Goal: Communication & Community: Answer question/provide support

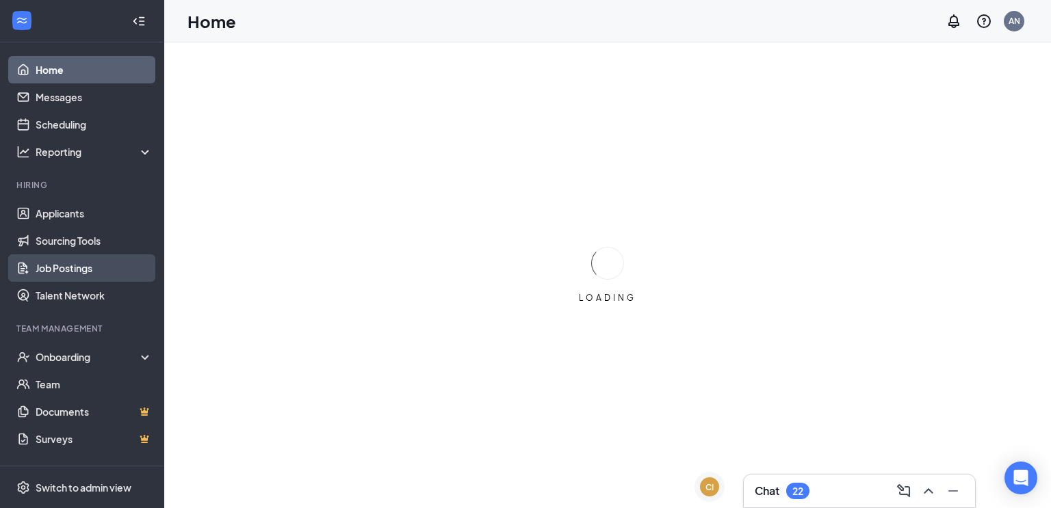
click at [57, 267] on link "Job Postings" at bounding box center [94, 268] width 117 height 27
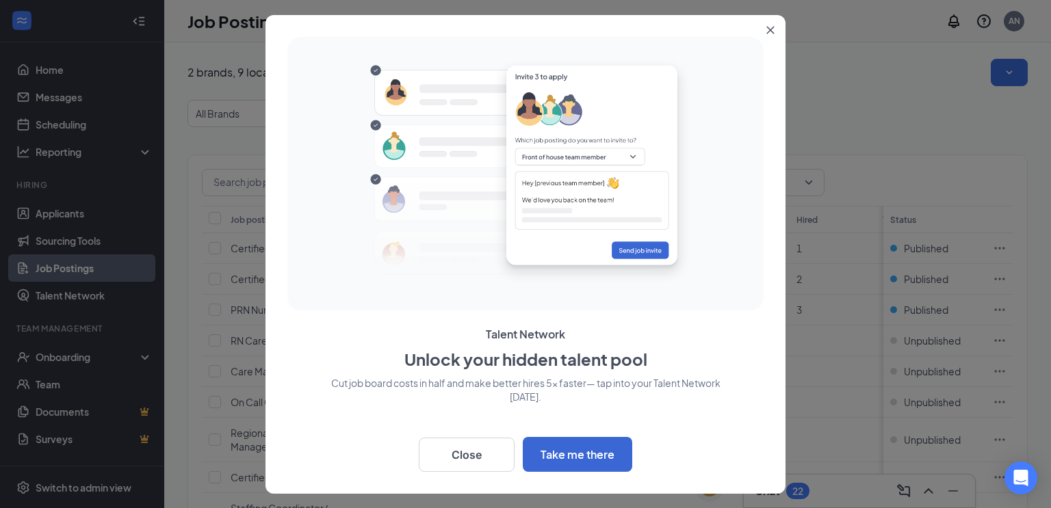
click at [769, 33] on icon "Close" at bounding box center [770, 30] width 8 height 8
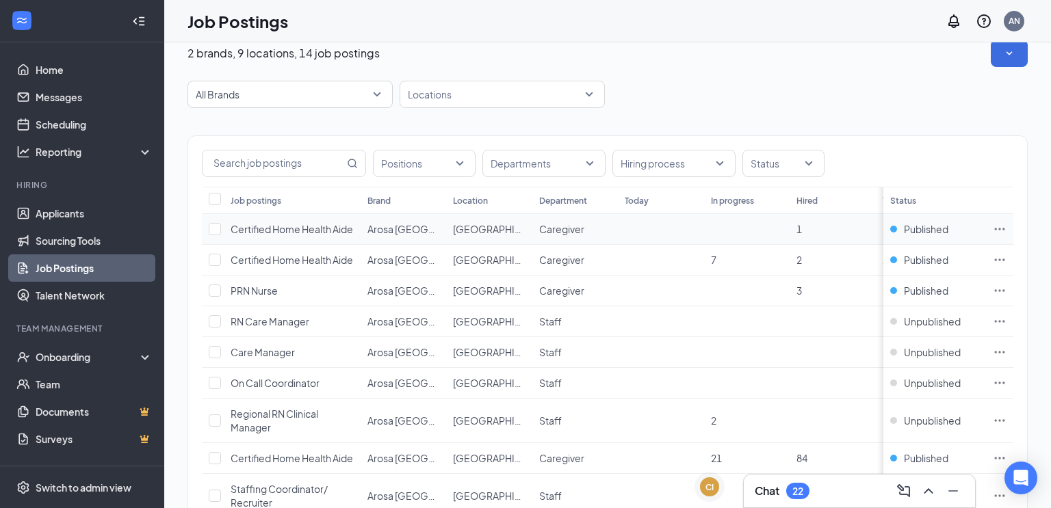
scroll to position [21, 0]
click at [434, 101] on div at bounding box center [495, 92] width 185 height 22
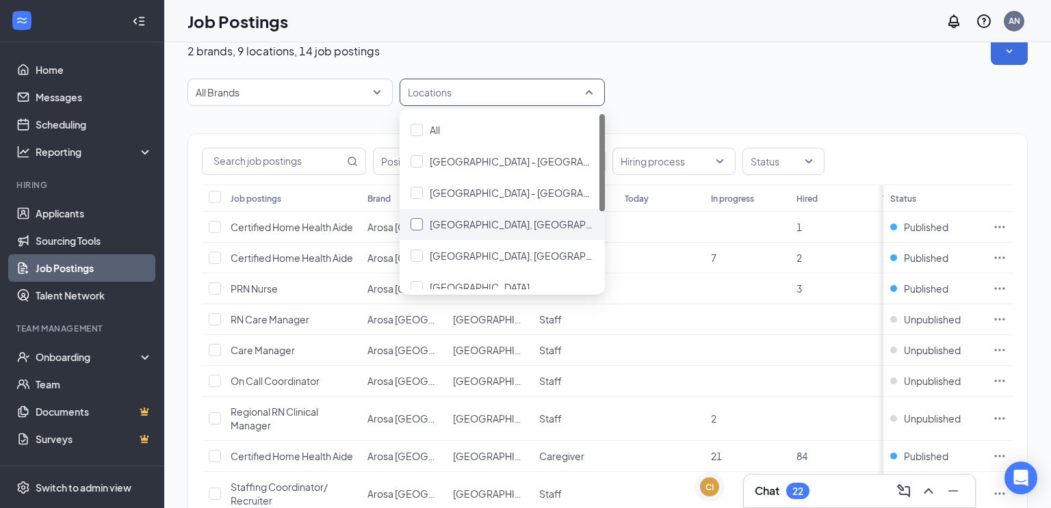
click at [417, 222] on div at bounding box center [417, 224] width 12 height 12
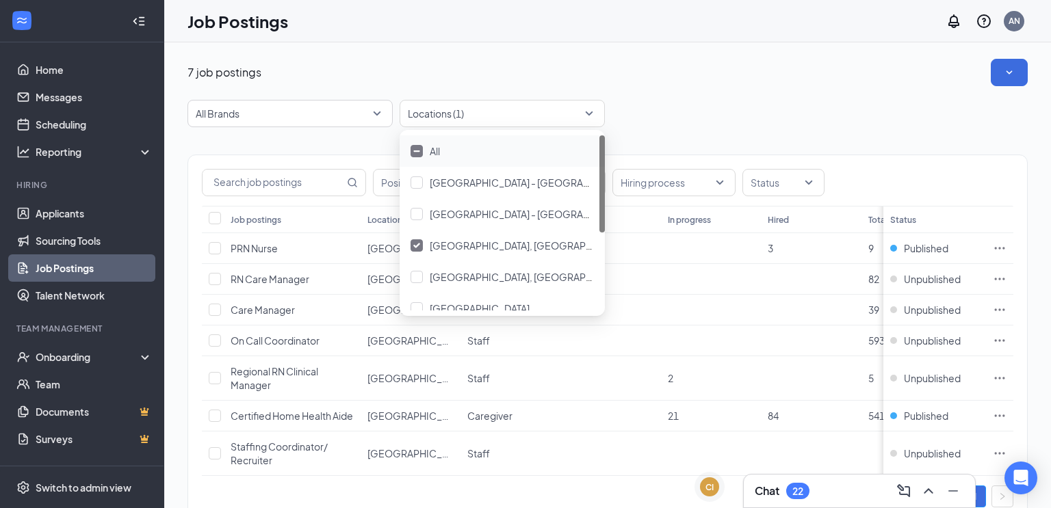
click at [647, 95] on div "7 job postings All Brands Locations (1) Positions Departments Hiring process St…" at bounding box center [608, 297] width 840 height 477
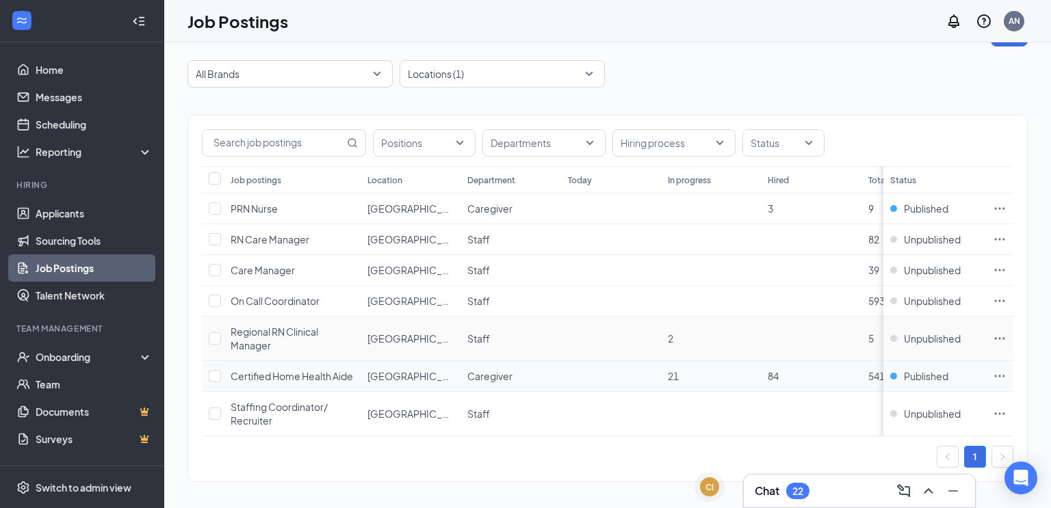
scroll to position [55, 0]
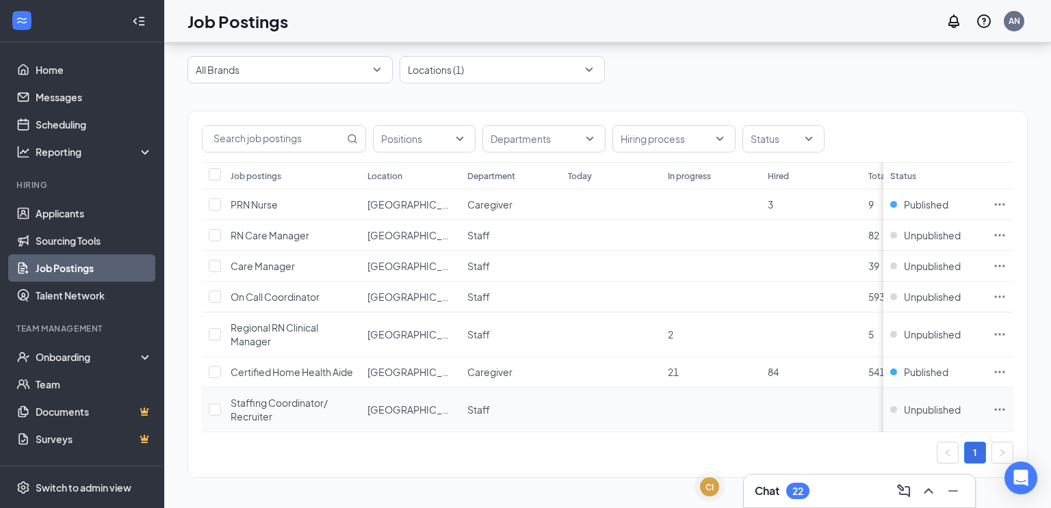
click at [274, 410] on div "Staffing Coordinator/ Recruiter" at bounding box center [292, 409] width 123 height 27
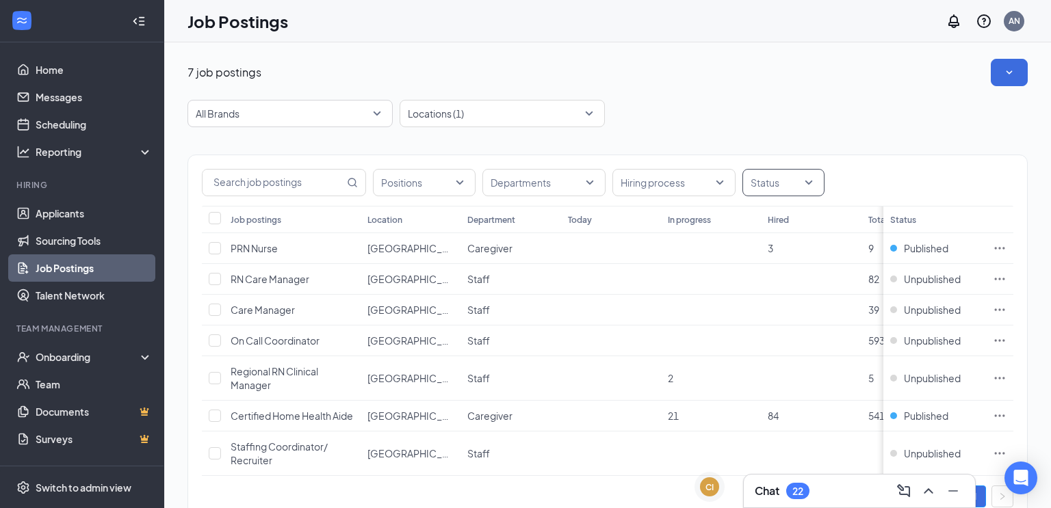
click at [773, 181] on div at bounding box center [777, 183] width 62 height 22
click at [777, 246] on span "Published" at bounding box center [794, 251] width 44 height 12
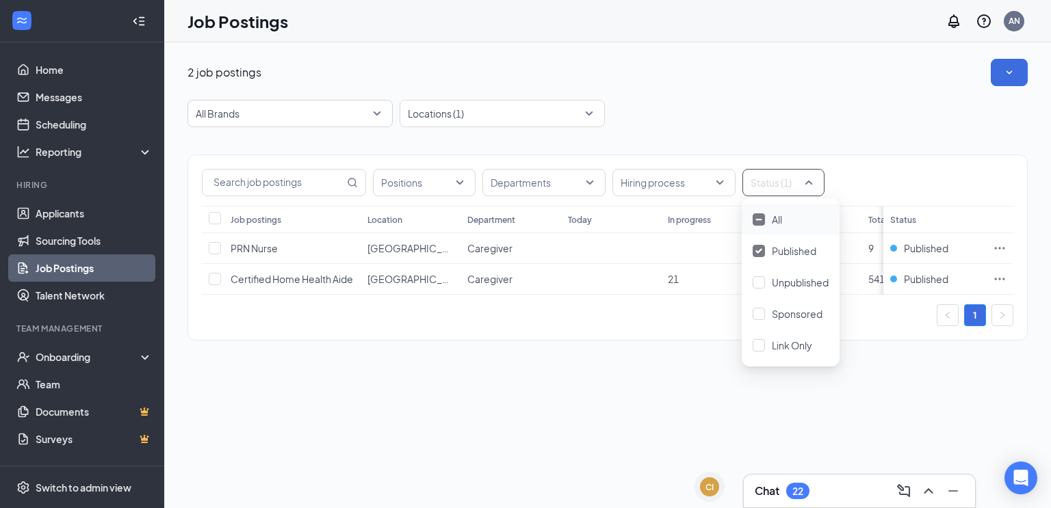
click at [579, 447] on div "2 job postings All Brands Locations (1) Positions Departments Hiring process St…" at bounding box center [607, 275] width 887 height 466
click at [821, 183] on div "Status (1)" at bounding box center [784, 182] width 82 height 27
click at [759, 225] on div at bounding box center [759, 220] width 12 height 12
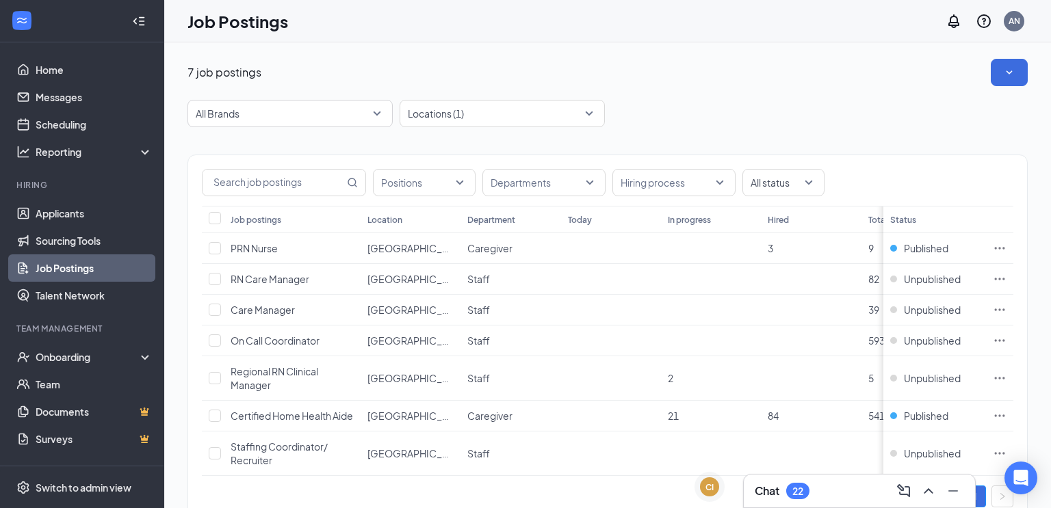
click at [936, 122] on div "All Brands Locations (1)" at bounding box center [608, 113] width 840 height 27
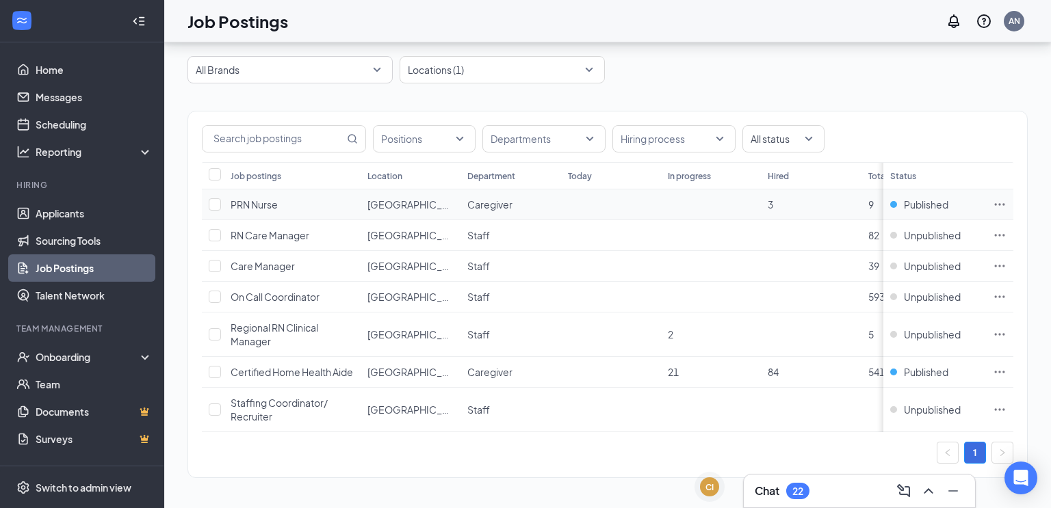
scroll to position [55, 0]
click at [961, 112] on div "Positions Departments Hiring process All status" at bounding box center [607, 137] width 839 height 51
click at [903, 125] on div "Positions Departments Hiring process All status" at bounding box center [608, 138] width 812 height 27
click at [912, 166] on th "Status" at bounding box center [935, 175] width 103 height 27
click at [611, 255] on td at bounding box center [611, 266] width 100 height 31
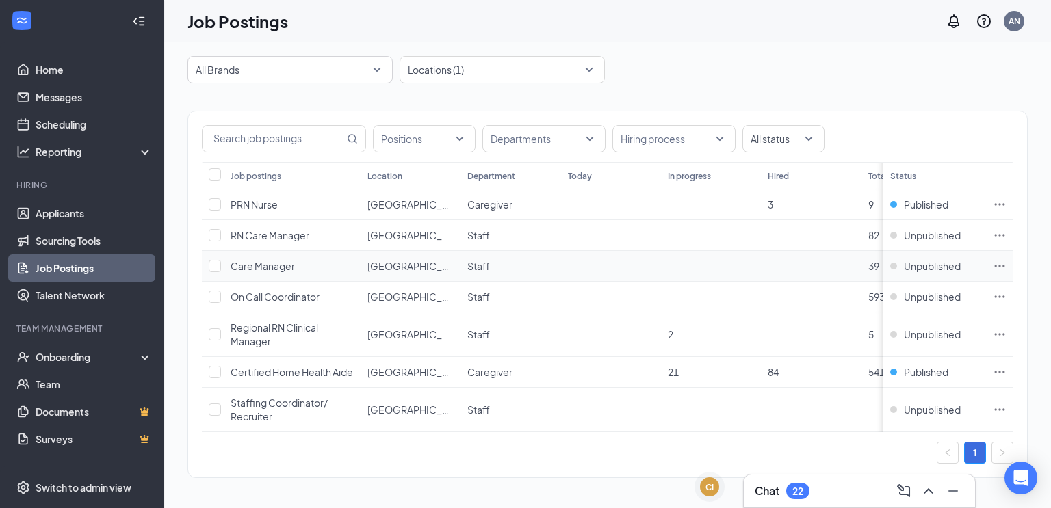
scroll to position [0, 0]
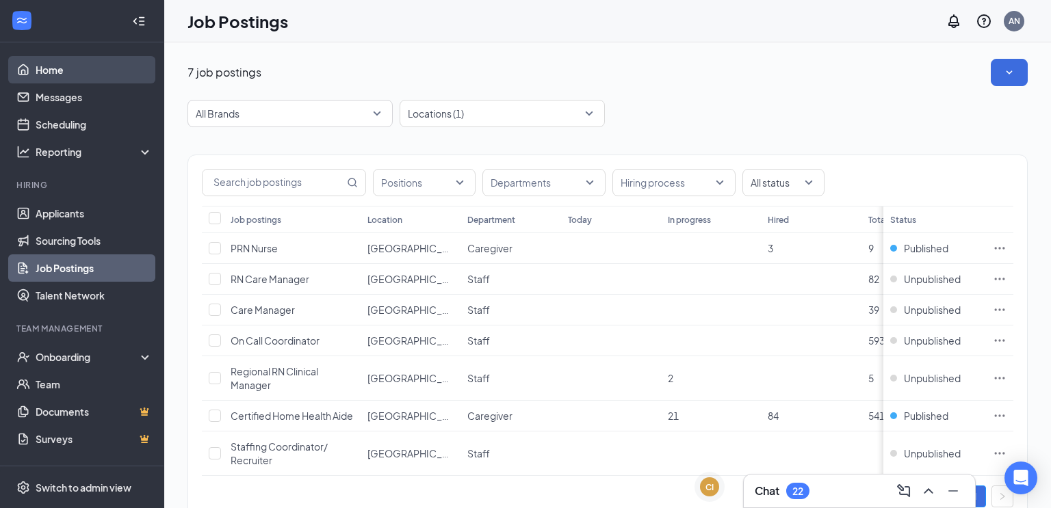
click at [55, 68] on link "Home" at bounding box center [94, 69] width 117 height 27
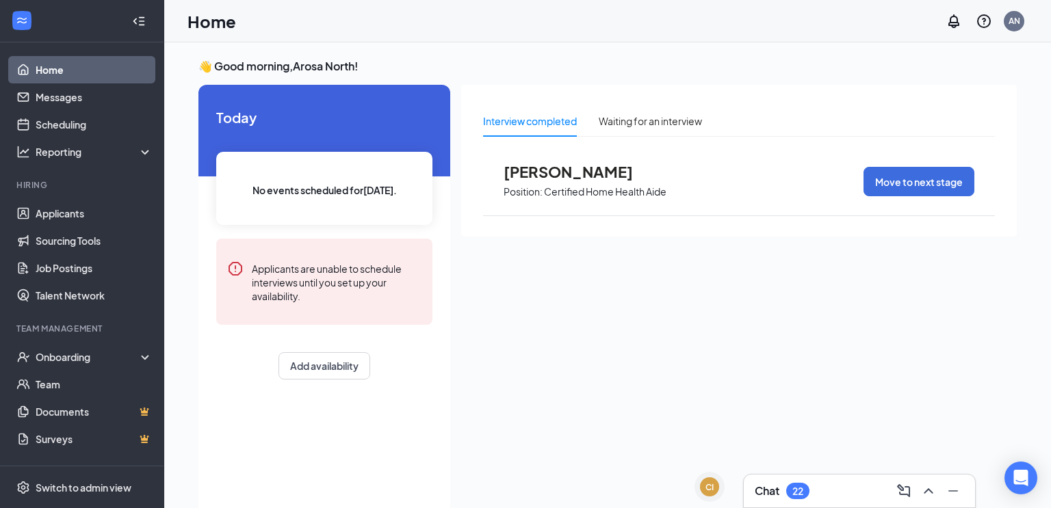
click at [782, 493] on div "Chat 22" at bounding box center [782, 491] width 55 height 16
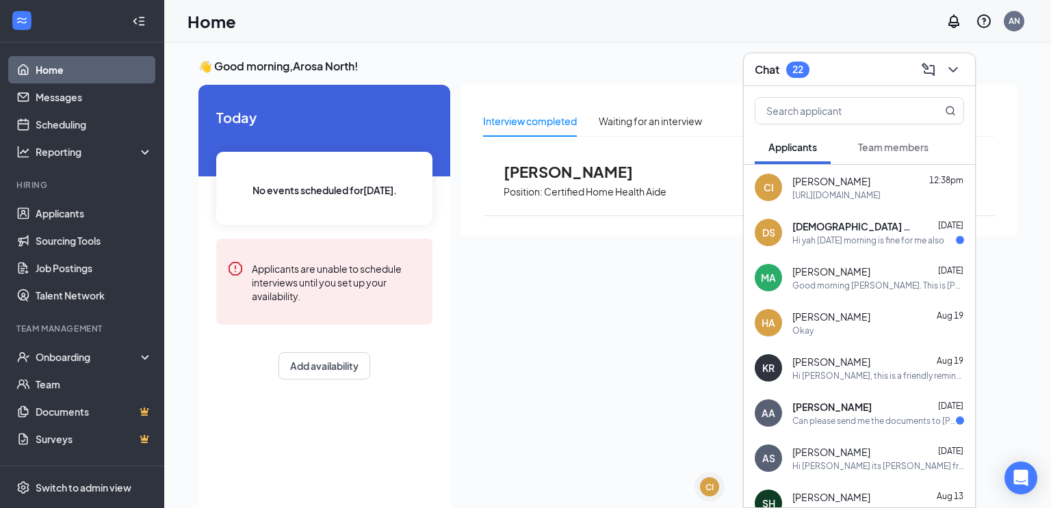
click at [855, 201] on div "CI [PERSON_NAME] 12:38pm [URL][DOMAIN_NAME]" at bounding box center [859, 187] width 231 height 45
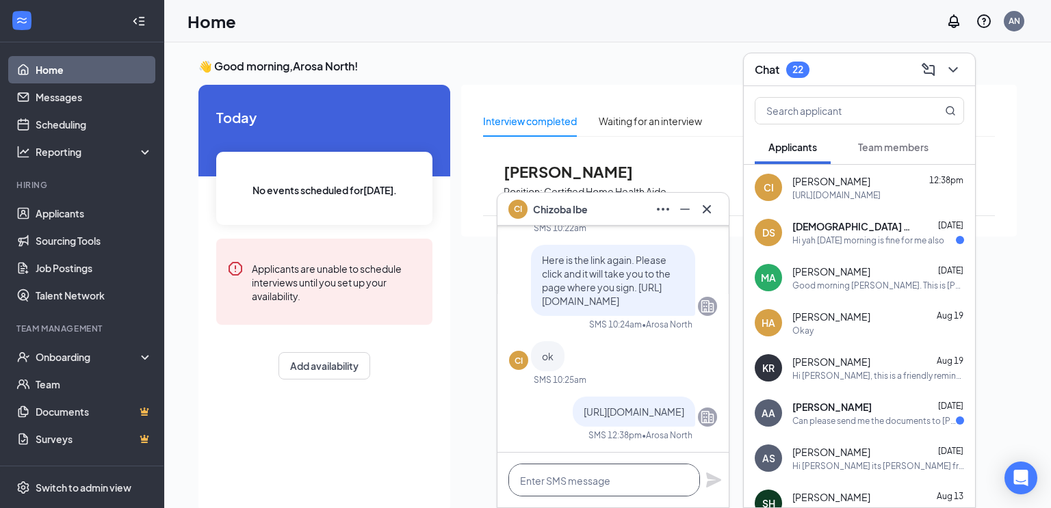
click at [626, 472] on textarea at bounding box center [604, 480] width 192 height 33
click at [630, 487] on textarea at bounding box center [604, 480] width 192 height 33
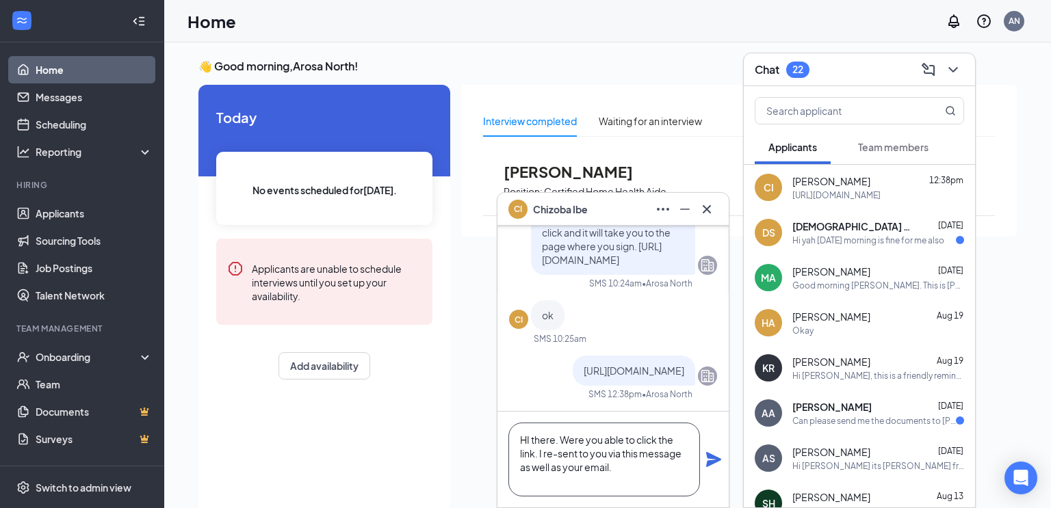
type textarea "HI there. Were you able to click the link. I re-sent to you via this message as…"
click at [719, 455] on icon "Plane" at bounding box center [714, 460] width 16 height 16
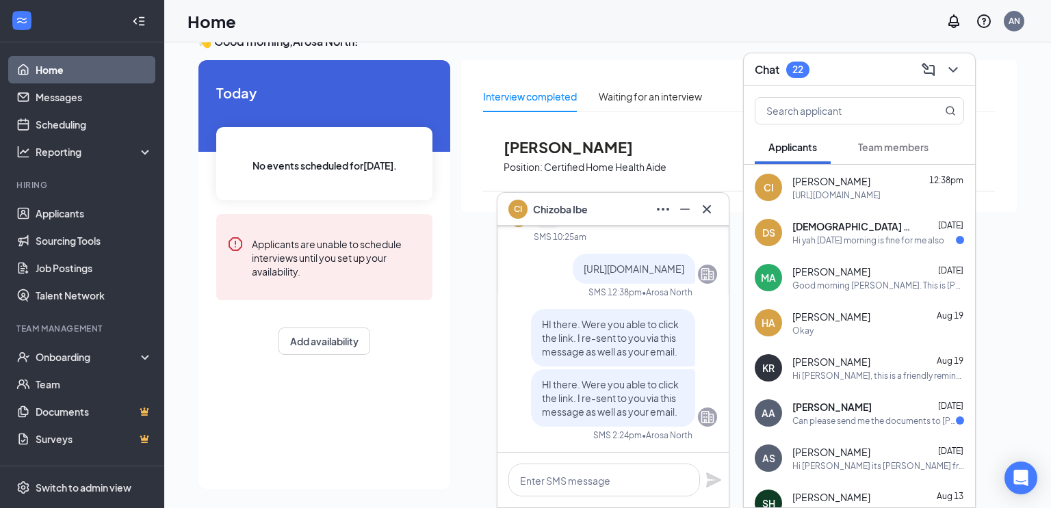
scroll to position [29, 0]
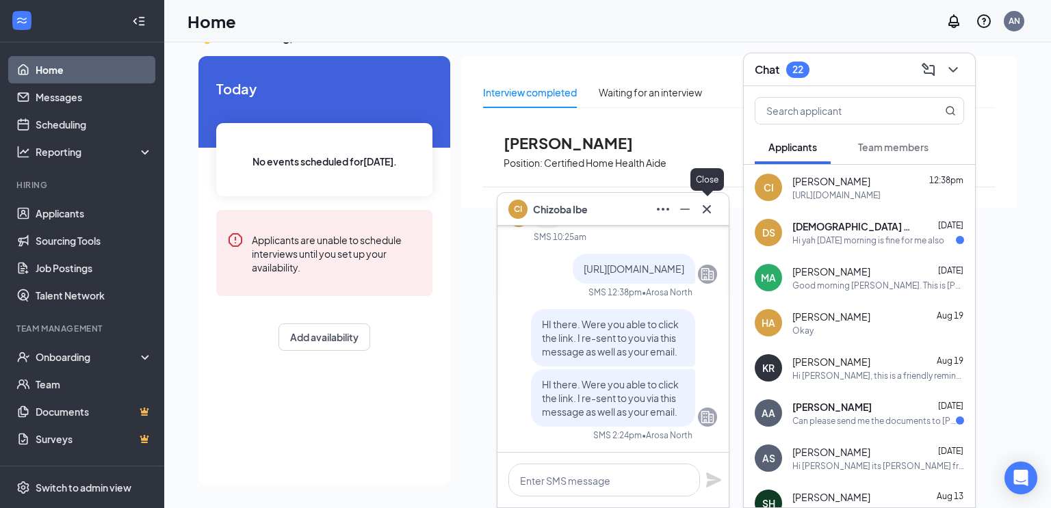
click at [712, 216] on icon "Cross" at bounding box center [707, 209] width 16 height 16
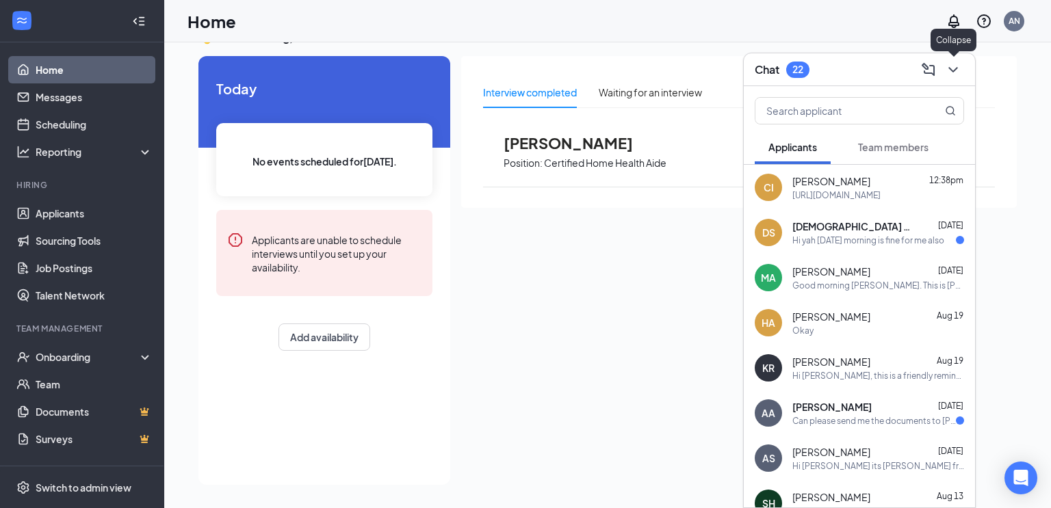
click at [946, 70] on icon "ChevronDown" at bounding box center [953, 70] width 16 height 16
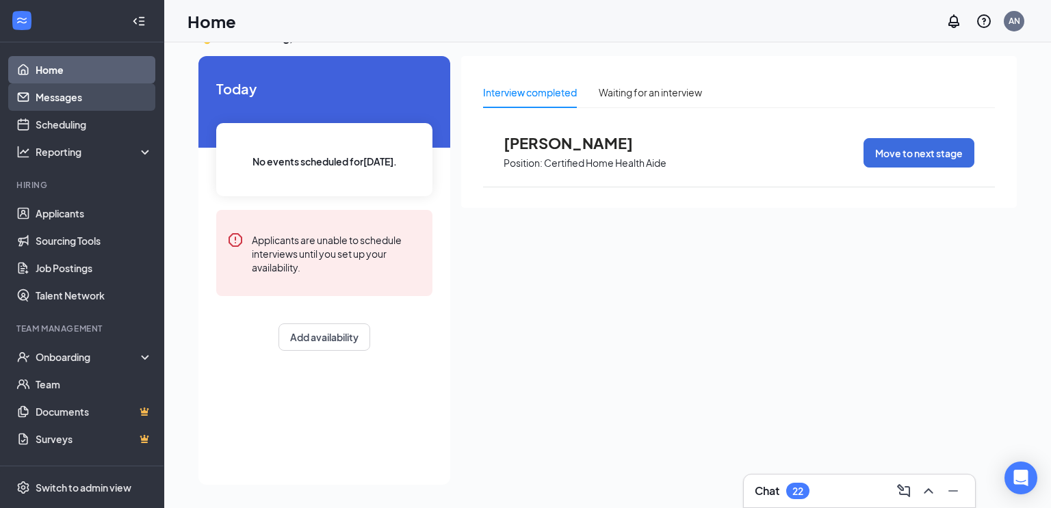
click at [76, 99] on link "Messages" at bounding box center [94, 96] width 117 height 27
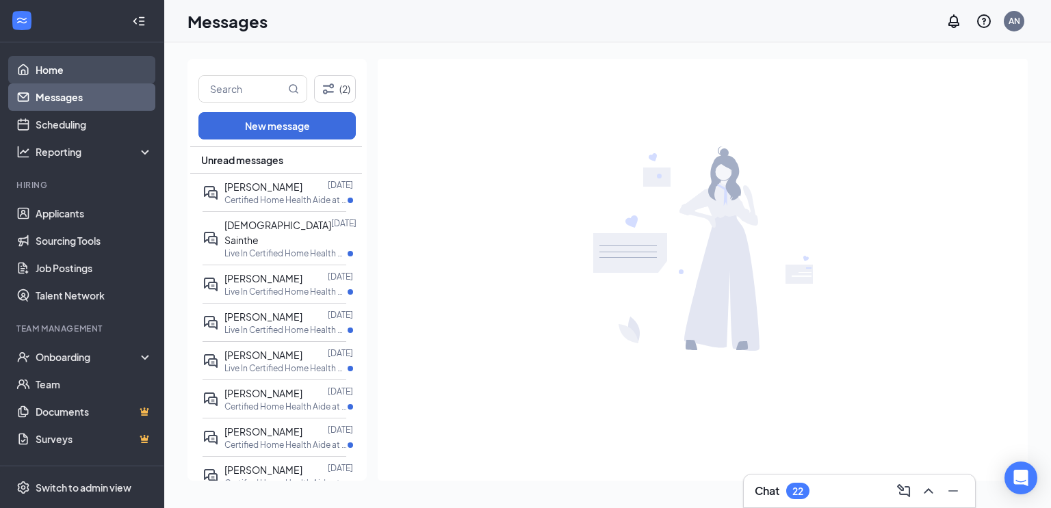
click at [39, 67] on link "Home" at bounding box center [94, 69] width 117 height 27
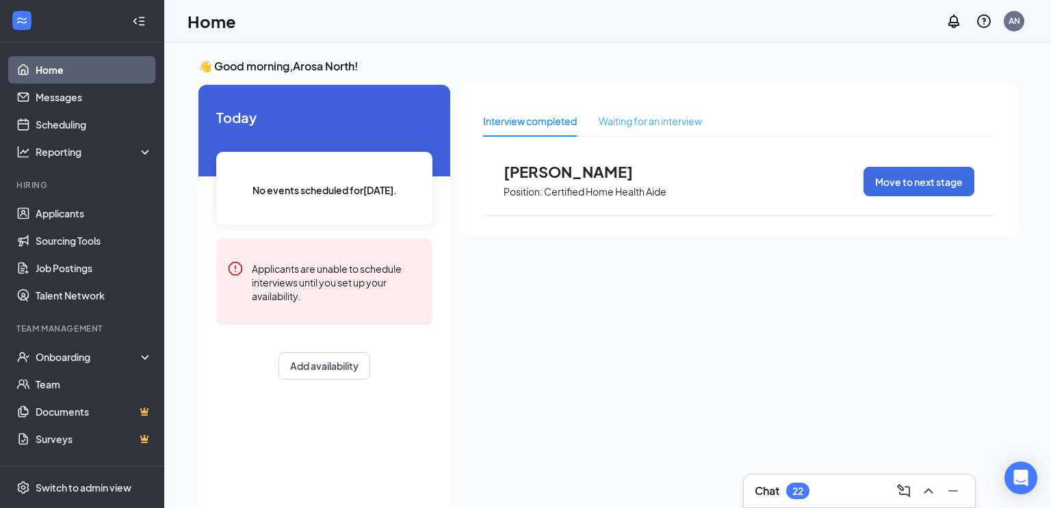
click at [628, 130] on div "Waiting for an interview" at bounding box center [650, 120] width 103 height 31
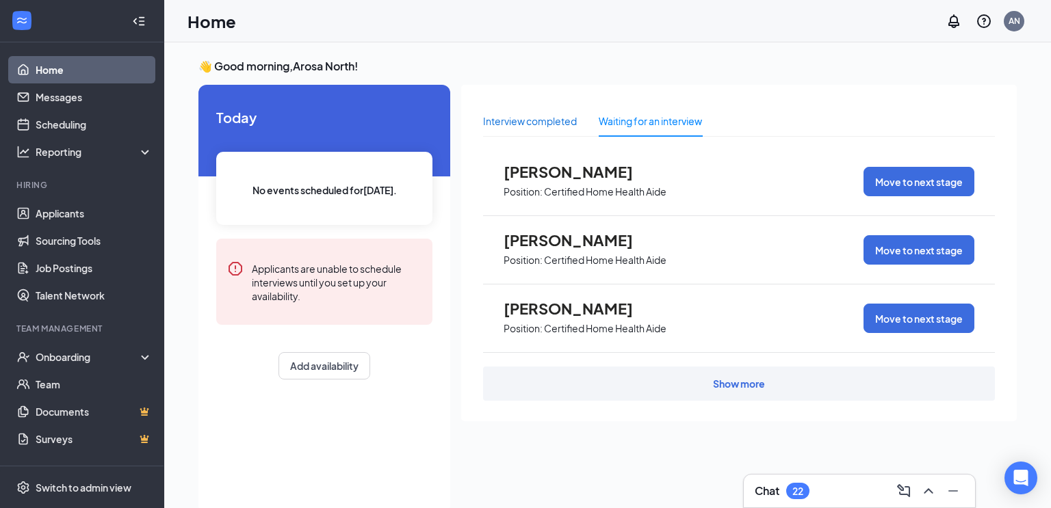
click at [540, 124] on div "Interview completed" at bounding box center [530, 121] width 94 height 15
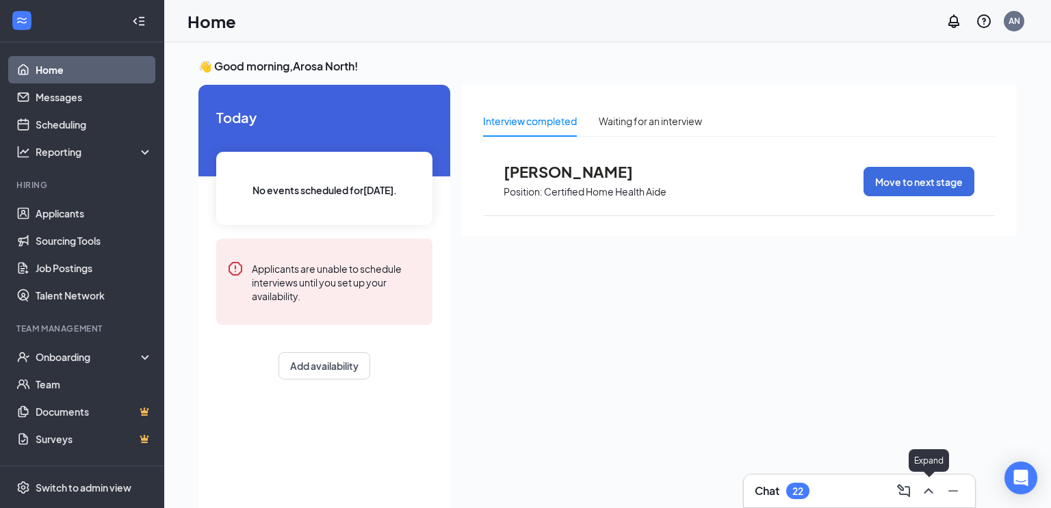
click at [927, 491] on icon "ChevronUp" at bounding box center [928, 491] width 9 height 5
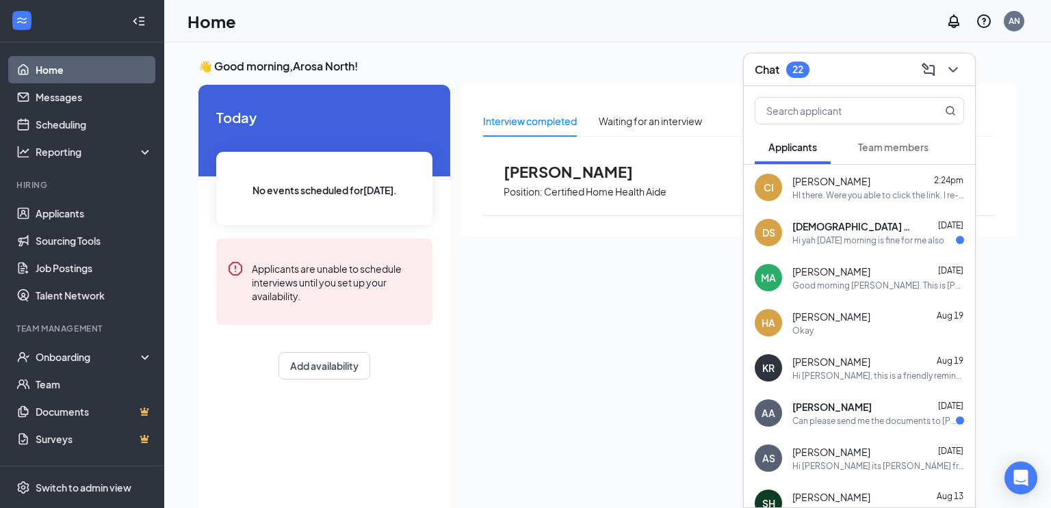
click at [853, 194] on div "HI there. Were you able to click the link. I re-sent to you via this message as…" at bounding box center [879, 196] width 172 height 12
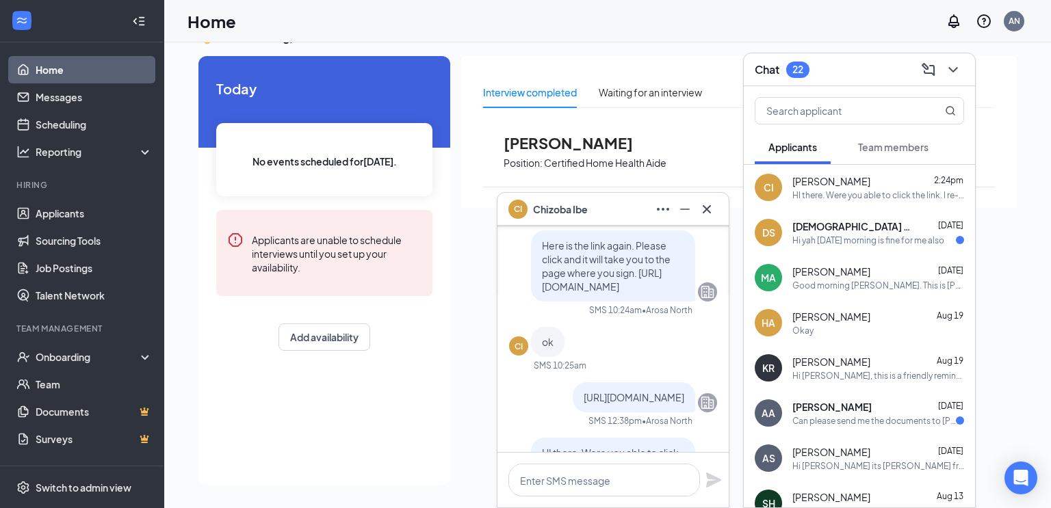
scroll to position [-128, 0]
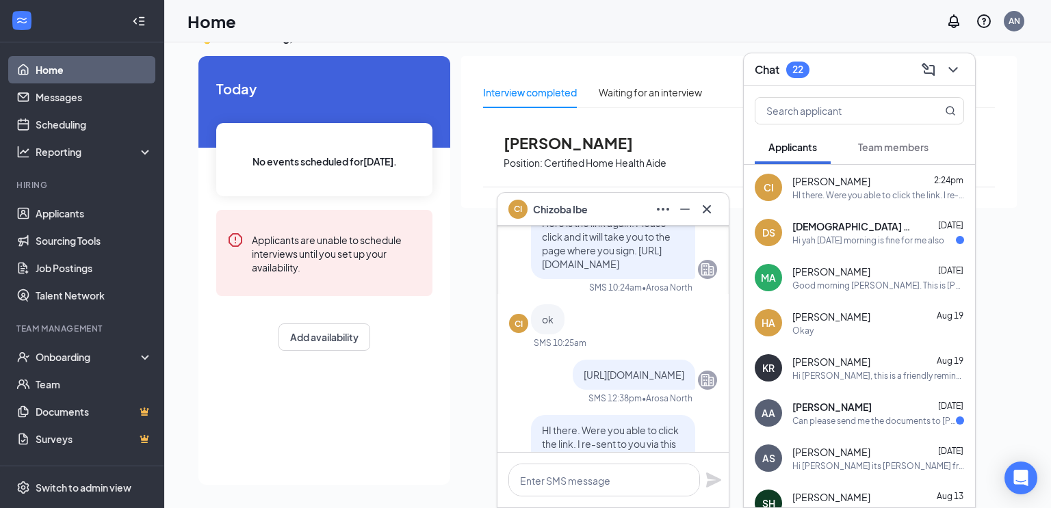
click at [708, 209] on icon "Cross" at bounding box center [707, 209] width 8 height 8
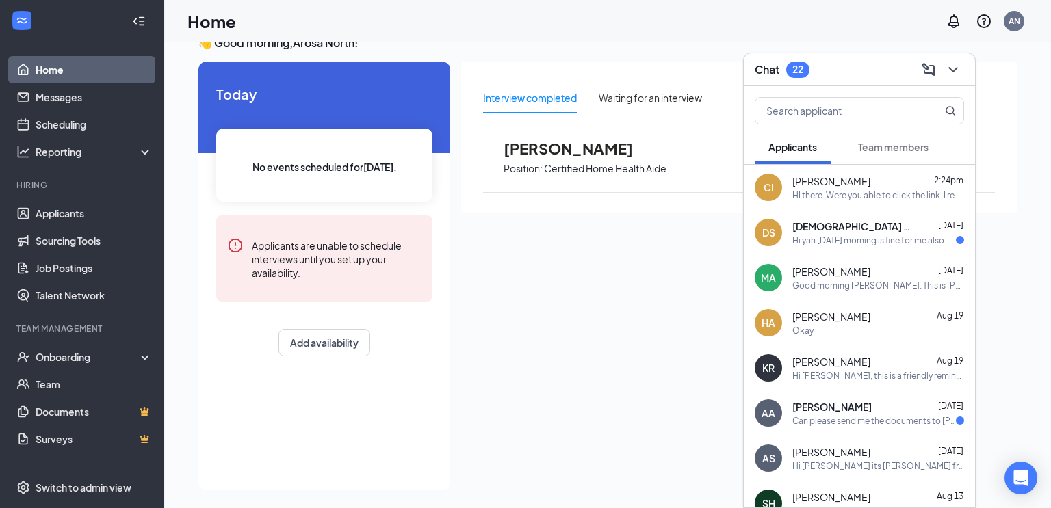
scroll to position [22, 0]
